Goal: Task Accomplishment & Management: Use online tool/utility

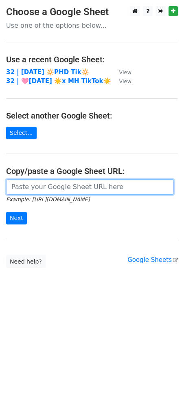
click at [41, 189] on input "url" at bounding box center [90, 186] width 168 height 15
paste input "[URL][DOMAIN_NAME]"
type input "[URL][DOMAIN_NAME]"
click at [6, 212] on input "Next" at bounding box center [16, 218] width 21 height 13
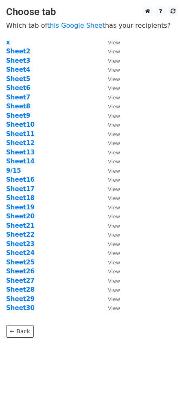
drag, startPoint x: 48, startPoint y: 133, endPoint x: 43, endPoint y: 137, distance: 6.7
click at [48, 133] on td "Sheet11" at bounding box center [53, 134] width 94 height 9
click at [14, 168] on strong "9/15" at bounding box center [13, 170] width 15 height 7
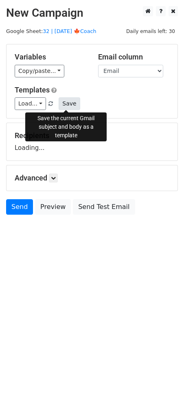
click at [64, 106] on button "Save" at bounding box center [69, 103] width 21 height 13
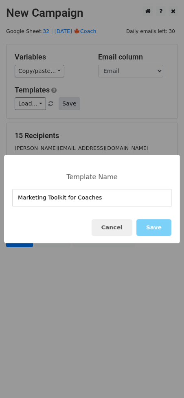
type input "Marketing Toolkit for Coaches"
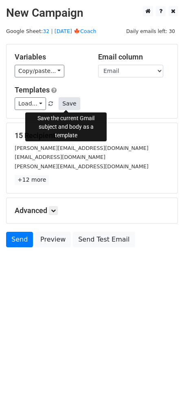
click at [69, 102] on button "Save" at bounding box center [69, 103] width 21 height 13
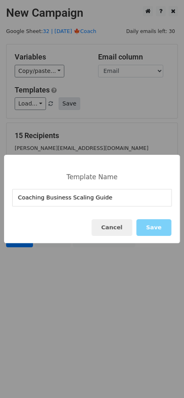
type input "Coaching Business Scaling Guide"
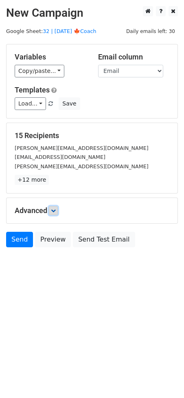
click at [56, 208] on icon at bounding box center [53, 210] width 5 height 5
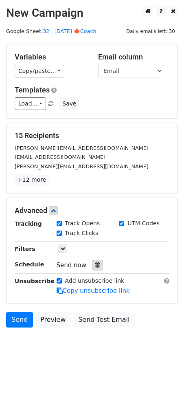
click at [95, 263] on icon at bounding box center [97, 266] width 5 height 6
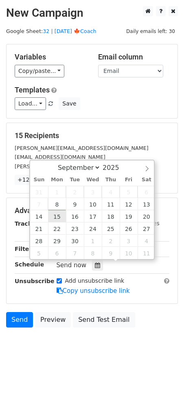
type input "2025-09-15 12:00"
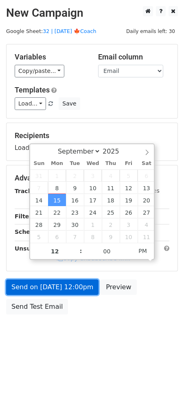
click at [58, 293] on link "Send on Sep 15 at 12:00pm" at bounding box center [52, 287] width 93 height 15
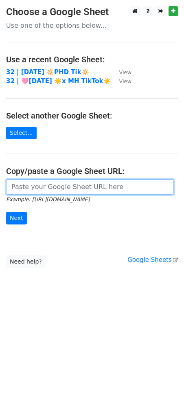
click at [81, 189] on input "url" at bounding box center [90, 186] width 168 height 15
paste input "https://docs.google.com/spreadsheets/d/1F1oZEv3Sb-7rMLYDr15lp3nlkXfFBI8nVzhc0zN…"
type input "https://docs.google.com/spreadsheets/d/1F1oZEv3Sb-7rMLYDr15lp3nlkXfFBI8nVzhc0zN…"
click at [6, 212] on input "Next" at bounding box center [16, 218] width 21 height 13
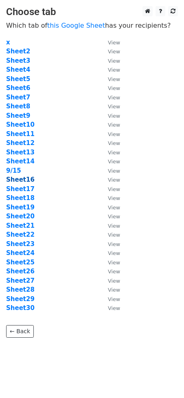
click at [24, 183] on strong "Sheet16" at bounding box center [20, 179] width 29 height 7
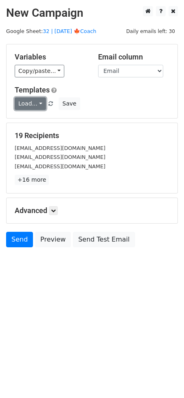
click at [27, 108] on link "Load..." at bounding box center [30, 103] width 31 height 13
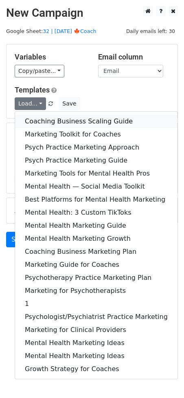
click at [50, 119] on link "Coaching Business Scaling Guide" at bounding box center [96, 121] width 163 height 13
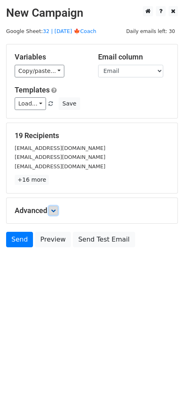
click at [56, 209] on icon at bounding box center [53, 210] width 5 height 5
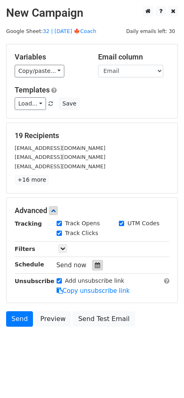
click at [94, 261] on div at bounding box center [97, 265] width 11 height 11
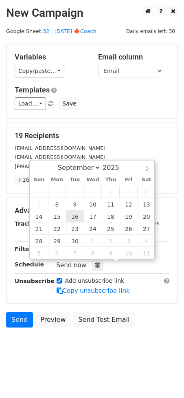
type input "2025-09-16 12:00"
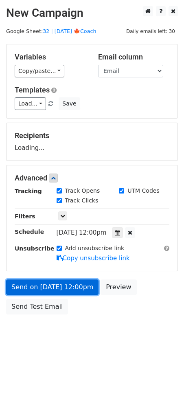
click at [65, 292] on link "Send on Sep 16 at 12:00pm" at bounding box center [52, 287] width 93 height 15
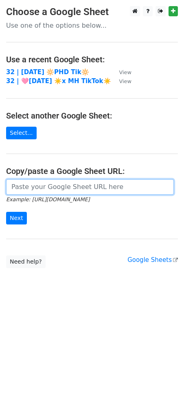
click at [54, 190] on input "url" at bounding box center [90, 186] width 168 height 15
paste input "https://docs.google.com/spreadsheets/d/1F1oZEv3Sb-7rMLYDr15lp3nlkXfFBI8nVzhc0zN…"
type input "https://docs.google.com/spreadsheets/d/1F1oZEv3Sb-7rMLYDr15lp3nlkXfFBI8nVzhc0zN…"
click at [6, 212] on input "Next" at bounding box center [16, 218] width 21 height 13
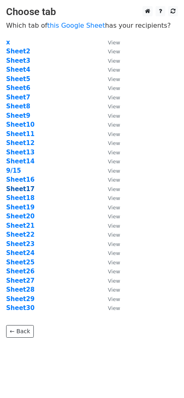
click at [22, 191] on strong "Sheet17" at bounding box center [20, 189] width 29 height 7
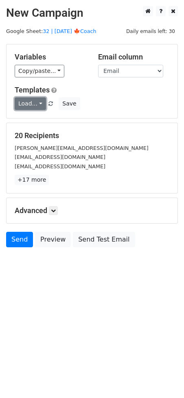
click at [31, 105] on link "Load..." at bounding box center [30, 103] width 31 height 13
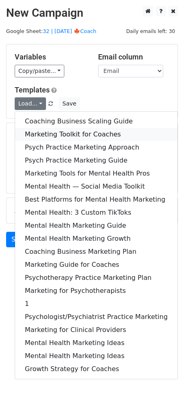
click at [35, 133] on link "Marketing Toolkit for Coaches" at bounding box center [96, 134] width 163 height 13
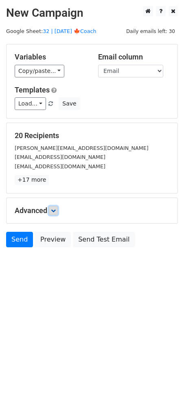
click at [58, 211] on link at bounding box center [53, 210] width 9 height 9
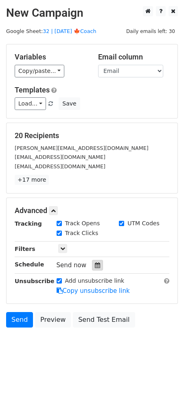
click at [95, 264] on icon at bounding box center [97, 266] width 5 height 6
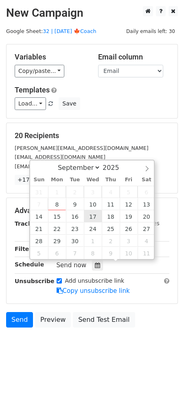
type input "[DATE] 12:00"
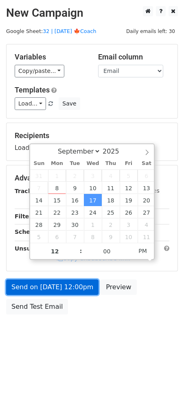
click at [64, 290] on link "Send on [DATE] 12:00pm" at bounding box center [52, 287] width 93 height 15
